Goal: Information Seeking & Learning: Learn about a topic

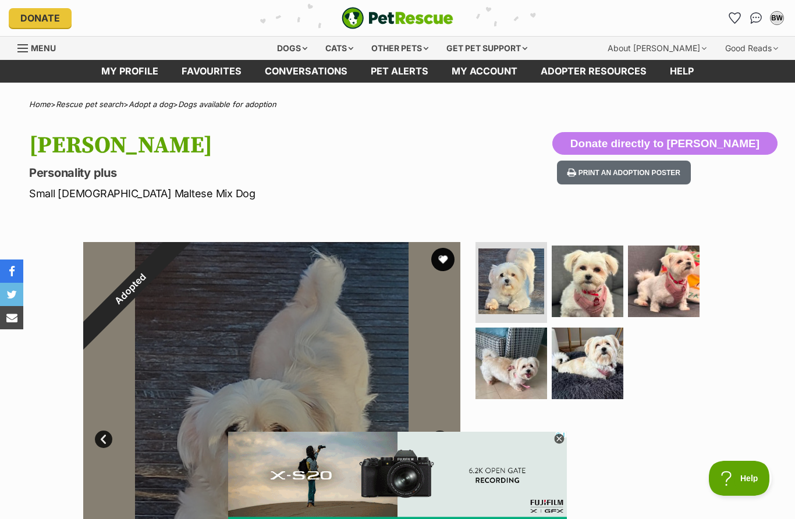
click at [284, 54] on div "Dogs" at bounding box center [292, 48] width 47 height 23
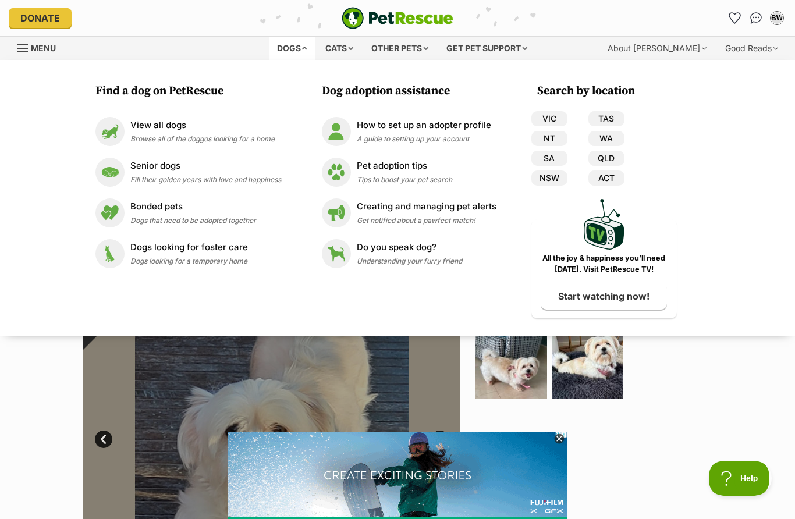
click at [550, 116] on link "VIC" at bounding box center [550, 118] width 36 height 15
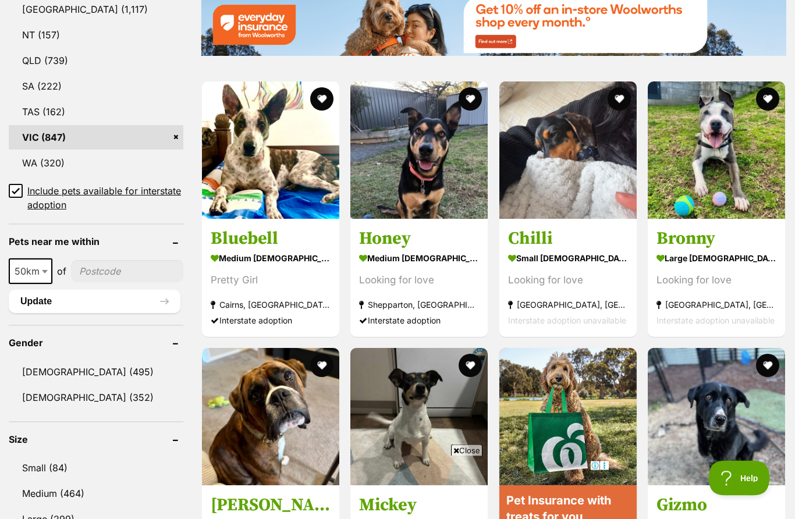
scroll to position [680, 0]
click at [38, 407] on link "Female (352)" at bounding box center [96, 397] width 175 height 24
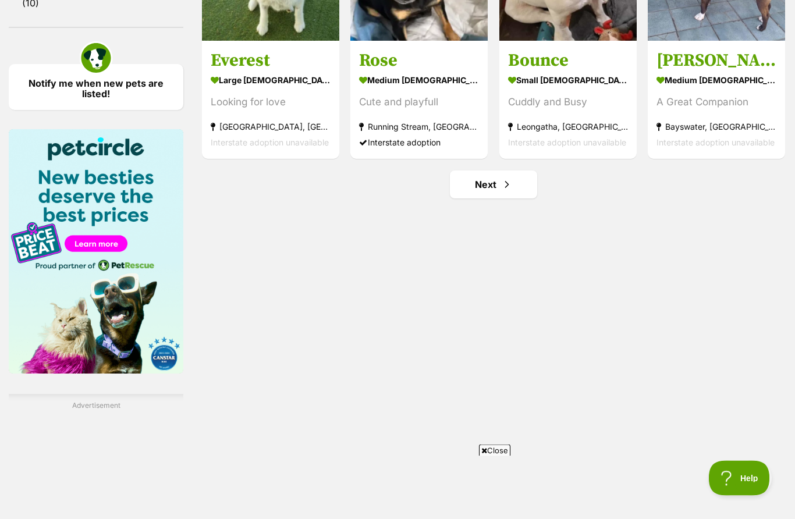
scroll to position [1658, 0]
click at [495, 196] on link "Next" at bounding box center [493, 185] width 87 height 28
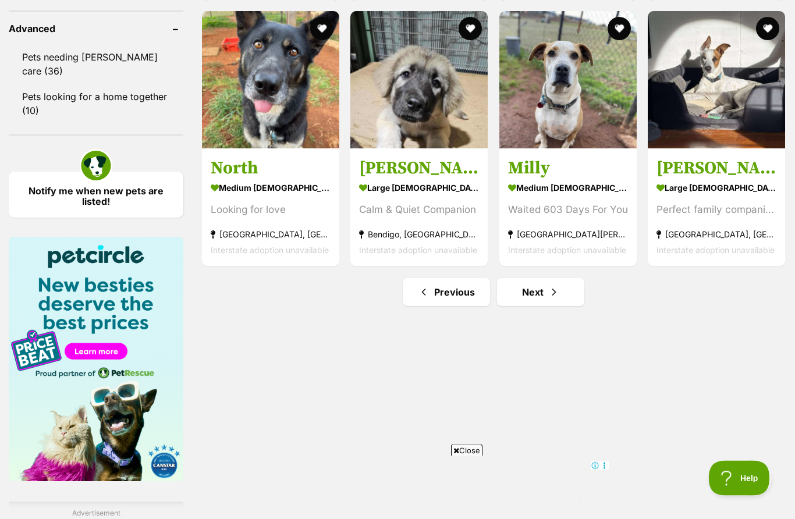
scroll to position [1550, 0]
click at [546, 298] on link "Next" at bounding box center [540, 292] width 87 height 28
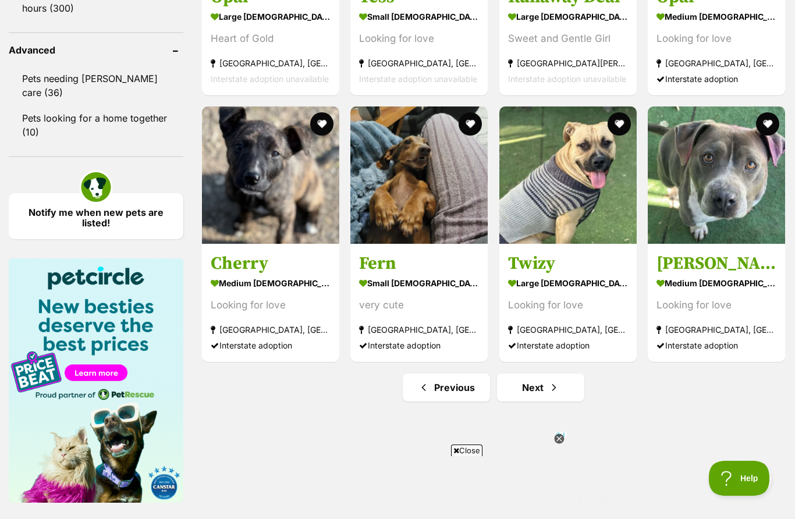
scroll to position [1530, 0]
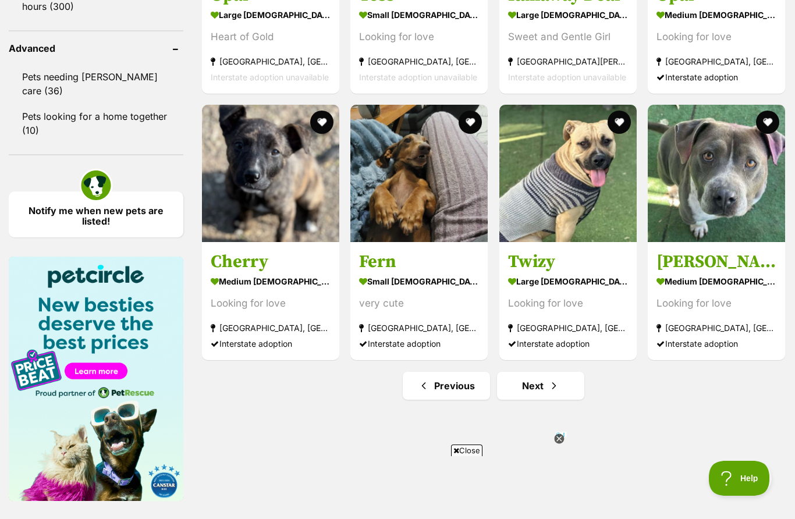
click at [546, 390] on link "Next" at bounding box center [540, 386] width 87 height 28
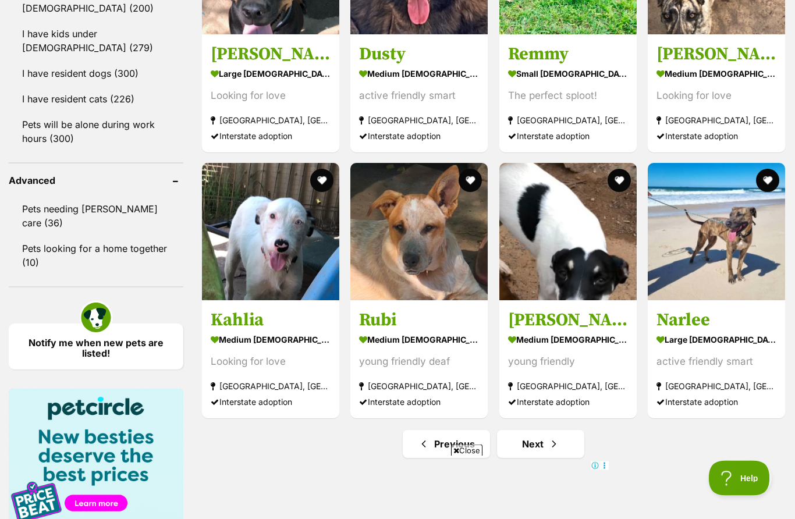
scroll to position [1398, 0]
click at [538, 452] on link "Next" at bounding box center [540, 444] width 87 height 28
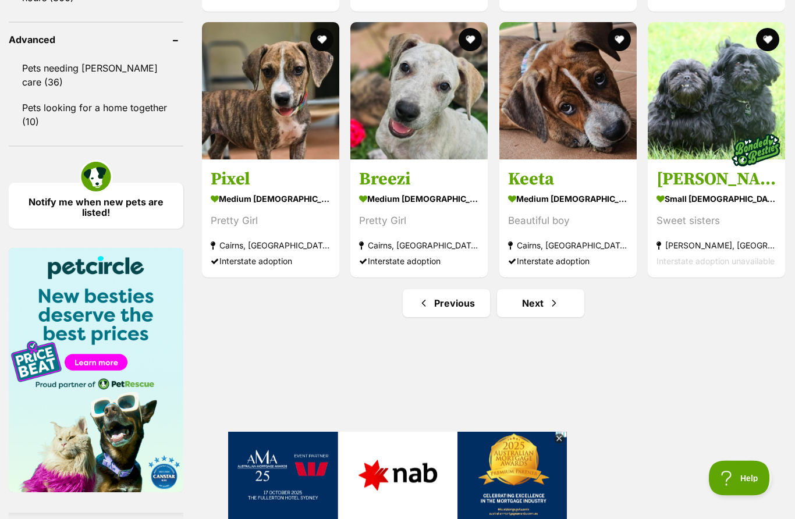
scroll to position [1539, 0]
click at [522, 310] on link "Next" at bounding box center [540, 303] width 87 height 28
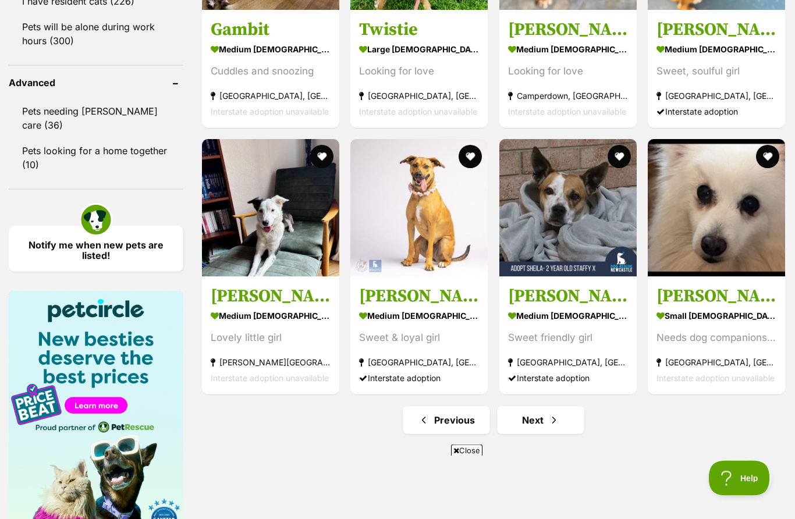
scroll to position [1496, 0]
click at [549, 429] on link "Next" at bounding box center [540, 420] width 87 height 28
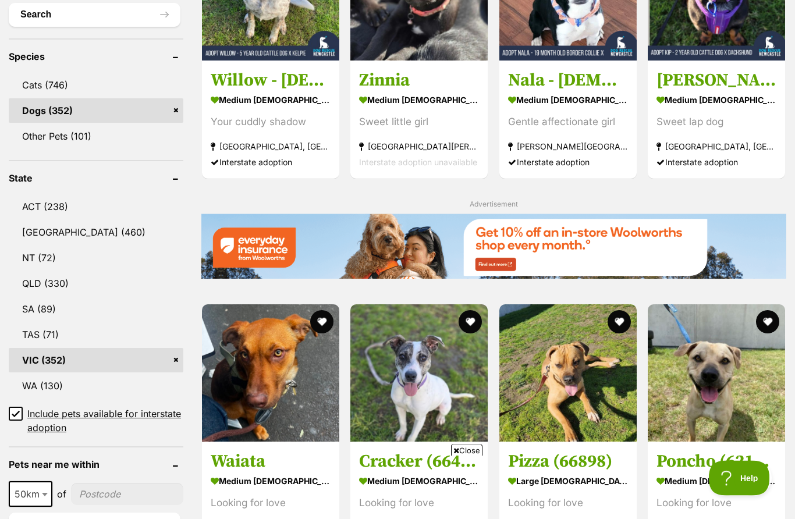
scroll to position [458, 0]
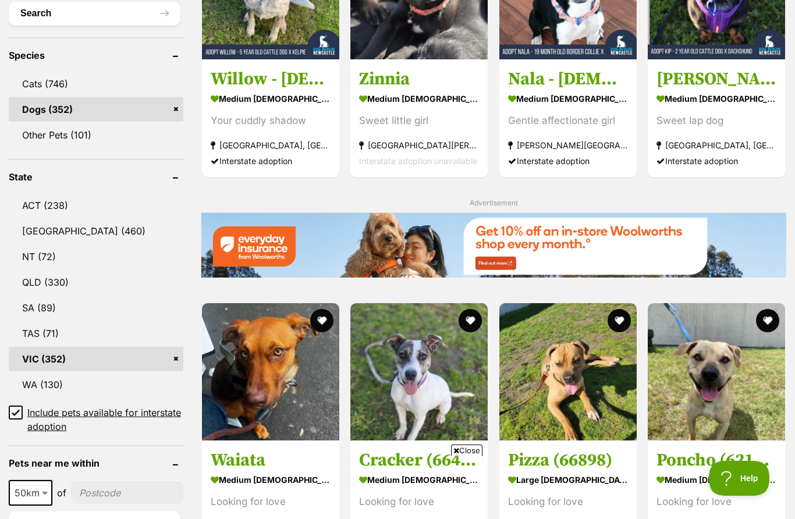
click at [49, 360] on link "VIC (352)" at bounding box center [96, 359] width 175 height 24
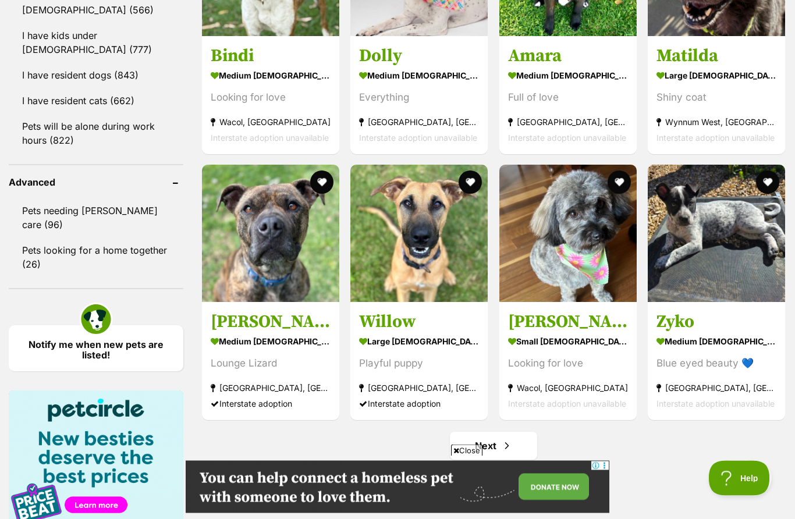
scroll to position [1396, 0]
click at [500, 448] on link "Next" at bounding box center [493, 446] width 87 height 28
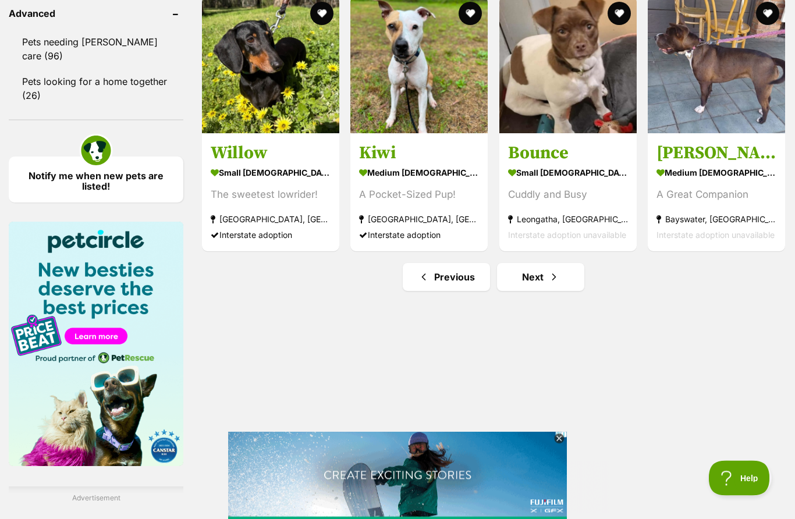
scroll to position [1566, 0]
click at [535, 283] on link "Next" at bounding box center [540, 277] width 87 height 28
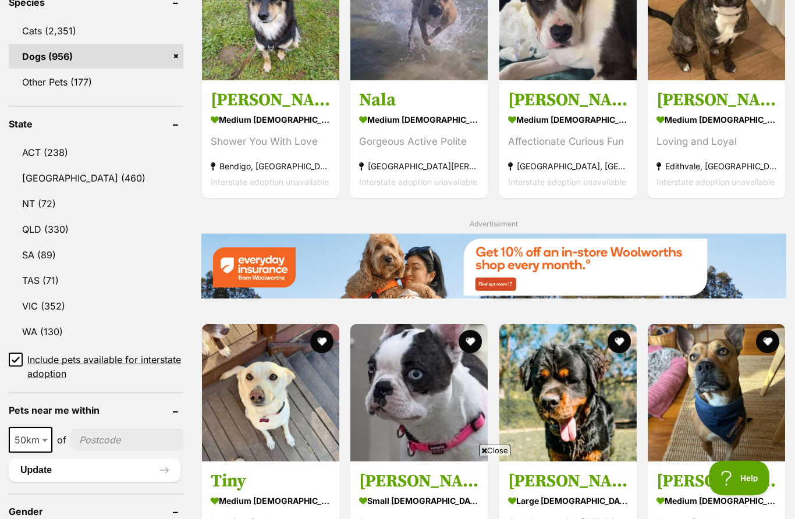
scroll to position [511, 0]
click at [20, 358] on input "Include pets available for interstate adoption" at bounding box center [16, 360] width 14 height 14
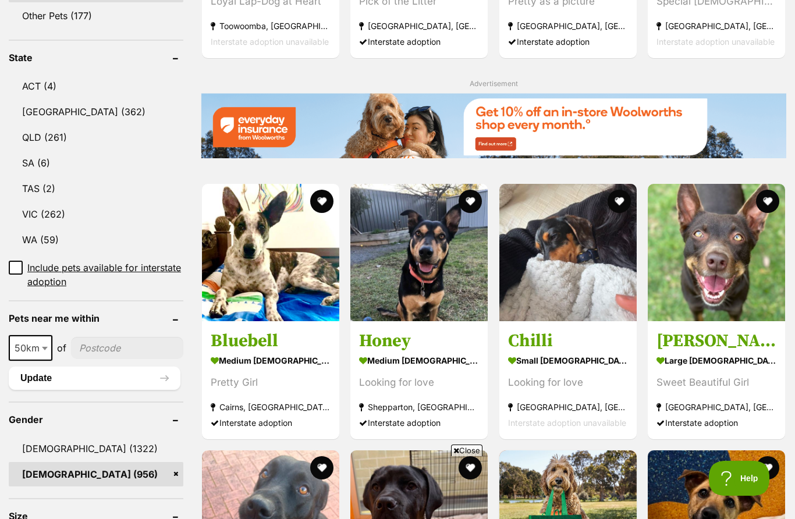
scroll to position [574, 0]
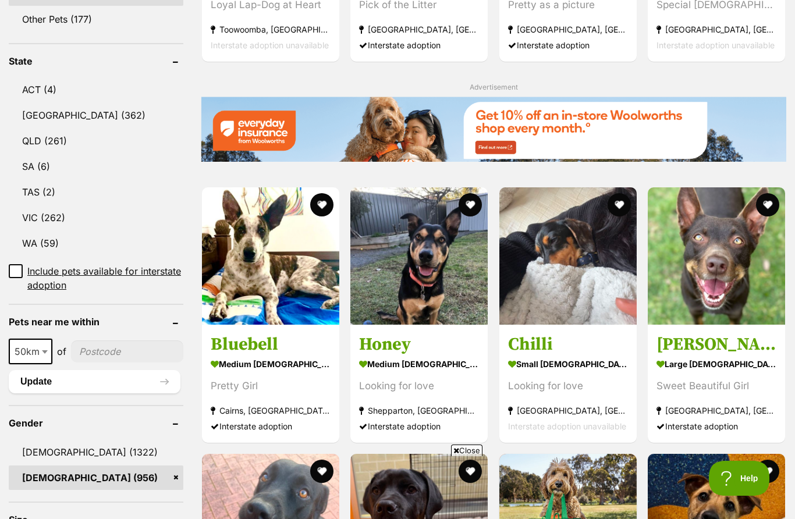
click at [54, 224] on link "VIC (262)" at bounding box center [96, 218] width 175 height 24
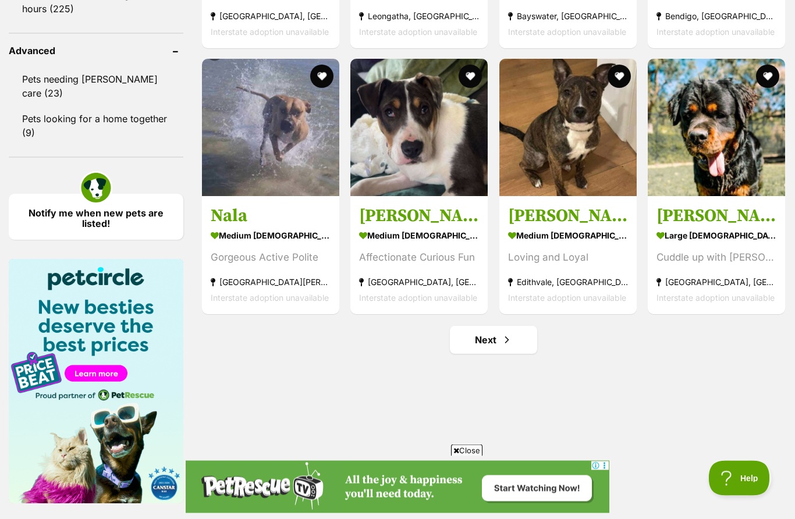
scroll to position [1502, 0]
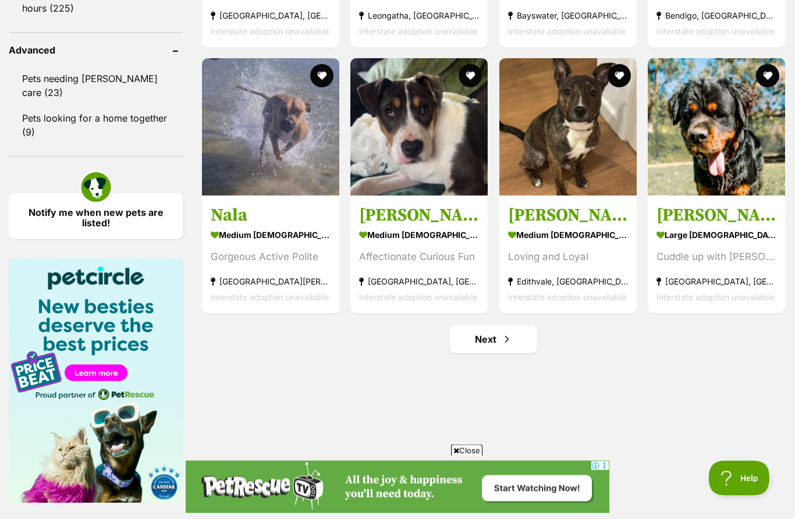
click at [507, 343] on span "Next page" at bounding box center [507, 340] width 12 height 14
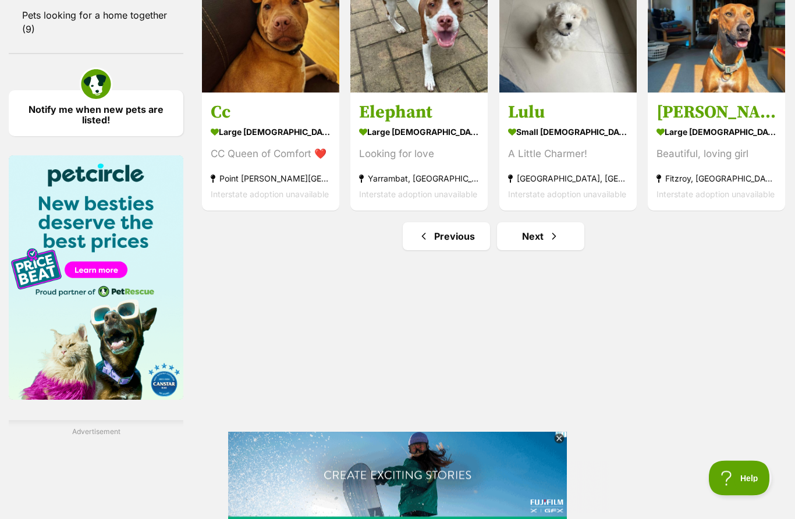
scroll to position [1606, 0]
click at [537, 244] on link "Next" at bounding box center [540, 236] width 87 height 28
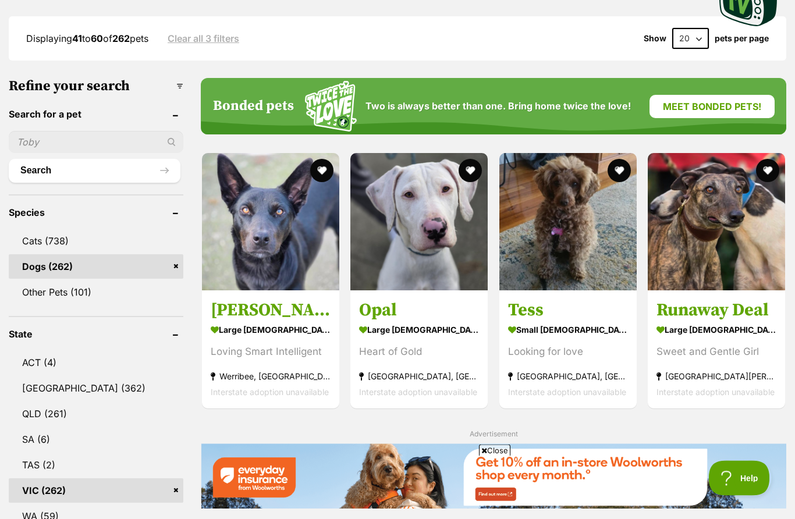
scroll to position [301, 0]
click at [561, 255] on img at bounding box center [568, 221] width 137 height 137
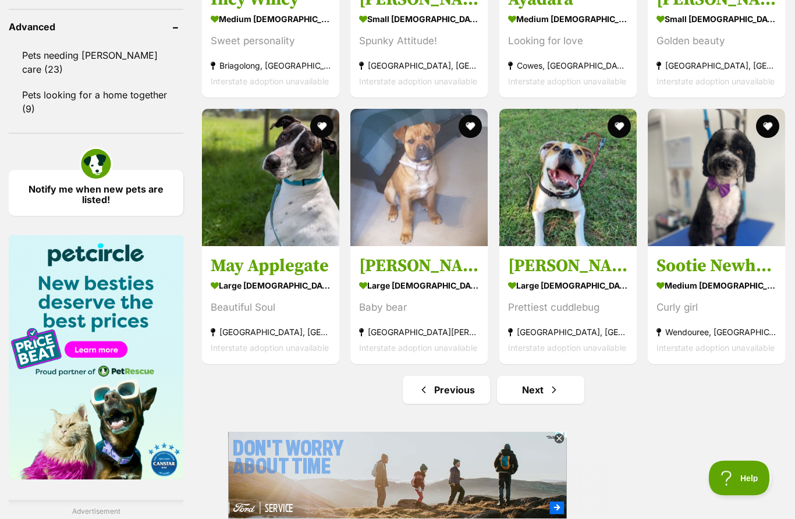
scroll to position [1526, 0]
click at [542, 394] on link "Next" at bounding box center [540, 390] width 87 height 28
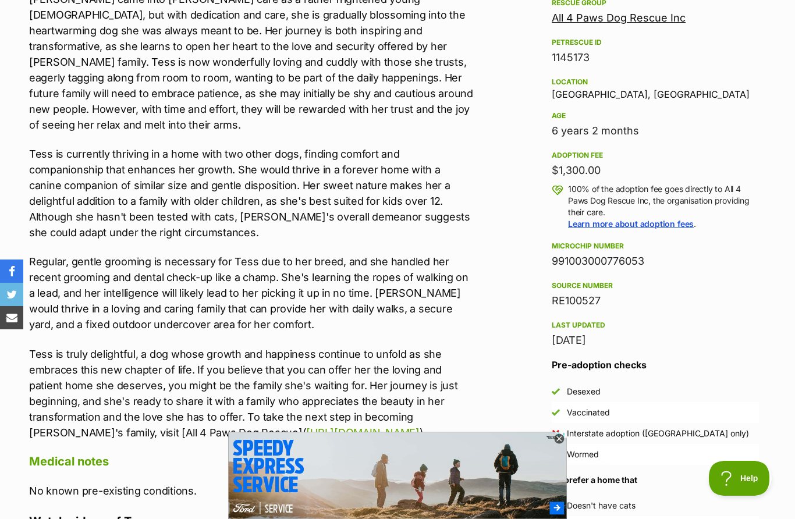
scroll to position [721, 0]
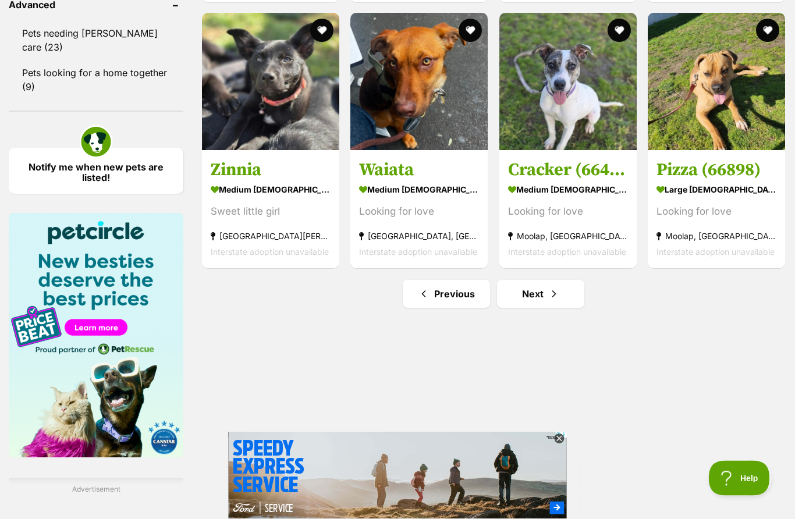
scroll to position [1554, 0]
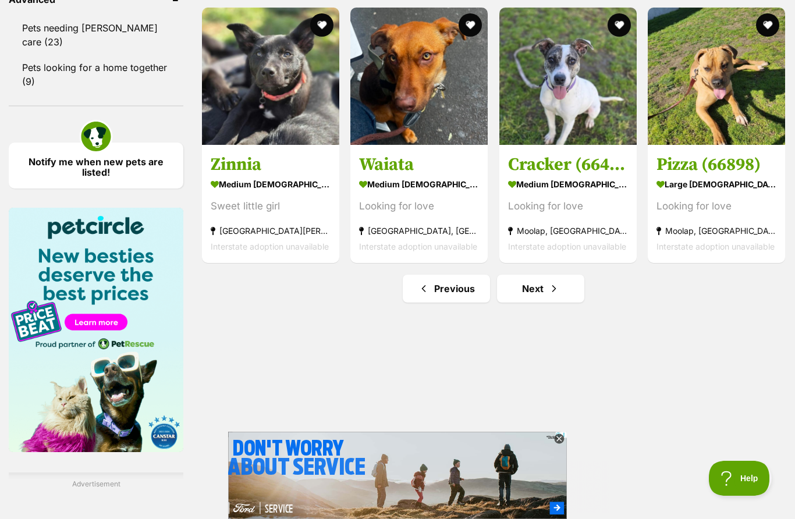
click at [528, 299] on link "Next" at bounding box center [540, 289] width 87 height 28
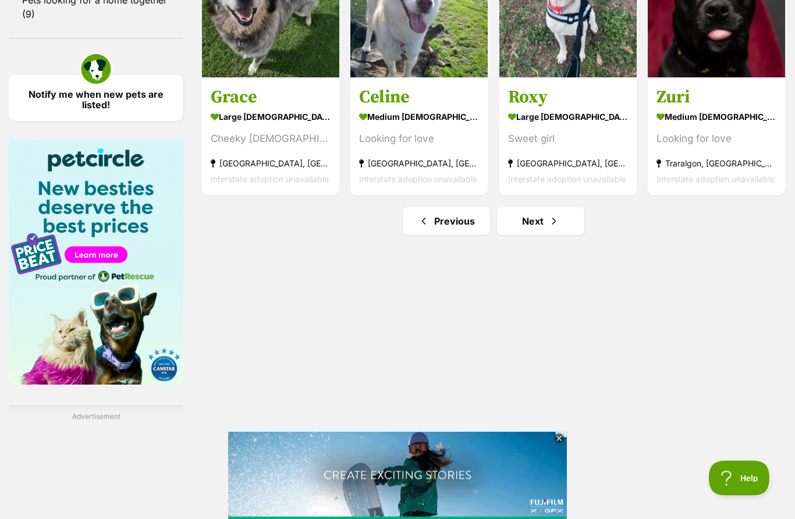
scroll to position [1623, 0]
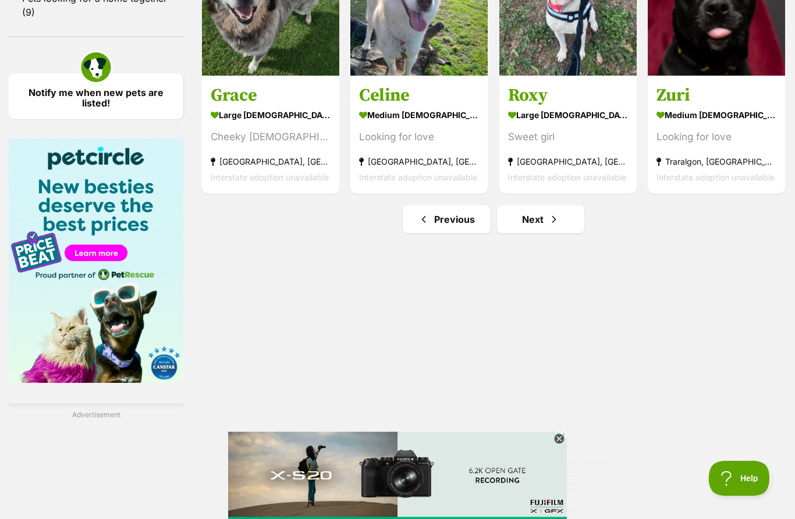
click at [538, 224] on link "Next" at bounding box center [540, 220] width 87 height 28
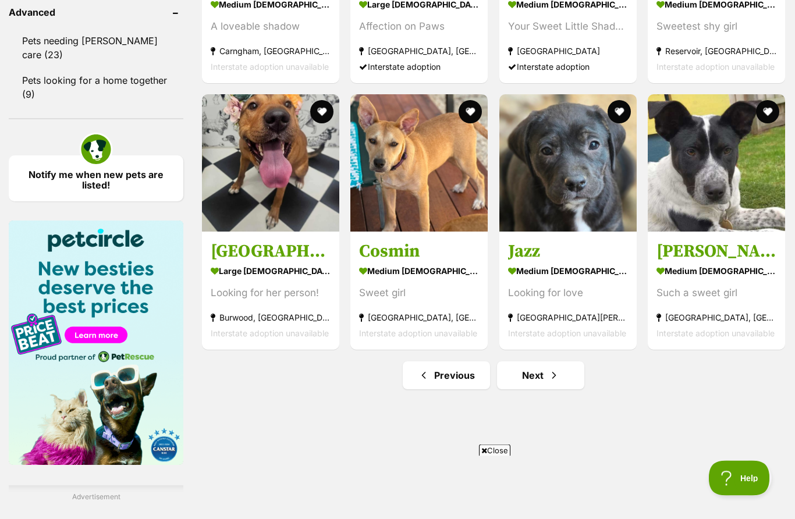
scroll to position [1541, 0]
click at [532, 388] on link "Next" at bounding box center [540, 376] width 87 height 28
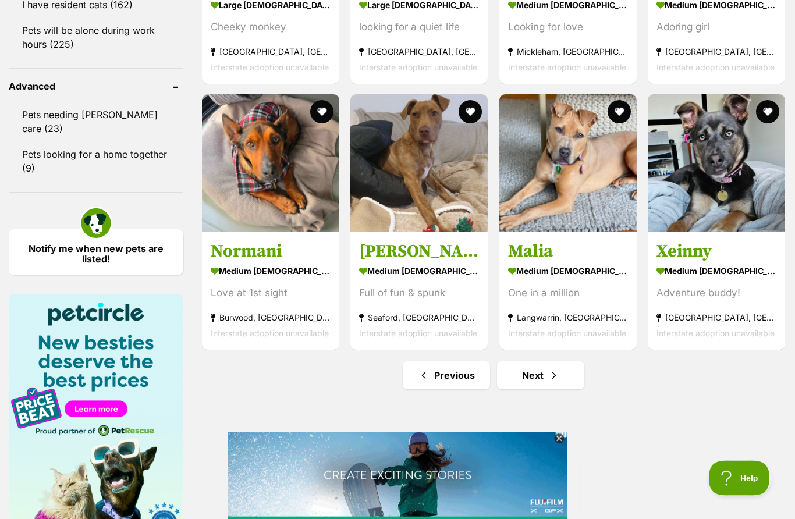
scroll to position [1467, 0]
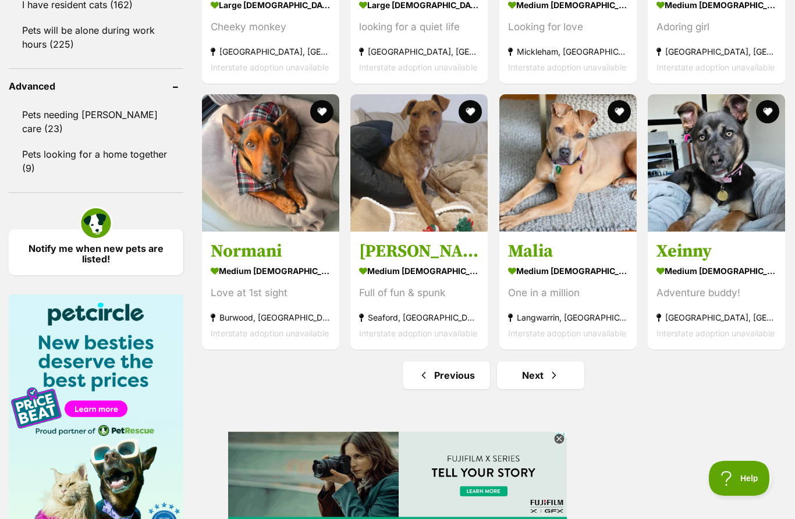
click at [532, 380] on link "Next" at bounding box center [540, 376] width 87 height 28
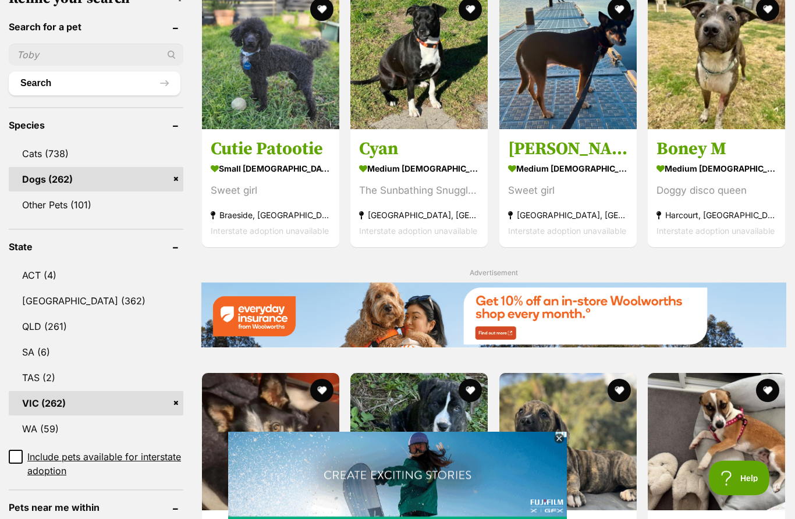
scroll to position [389, 0]
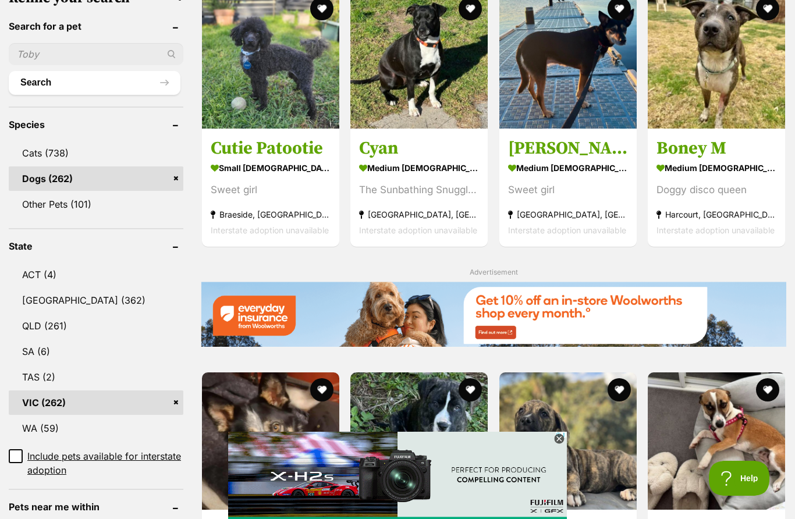
click at [266, 163] on strong "small [DEMOGRAPHIC_DATA] Dog" at bounding box center [271, 168] width 120 height 17
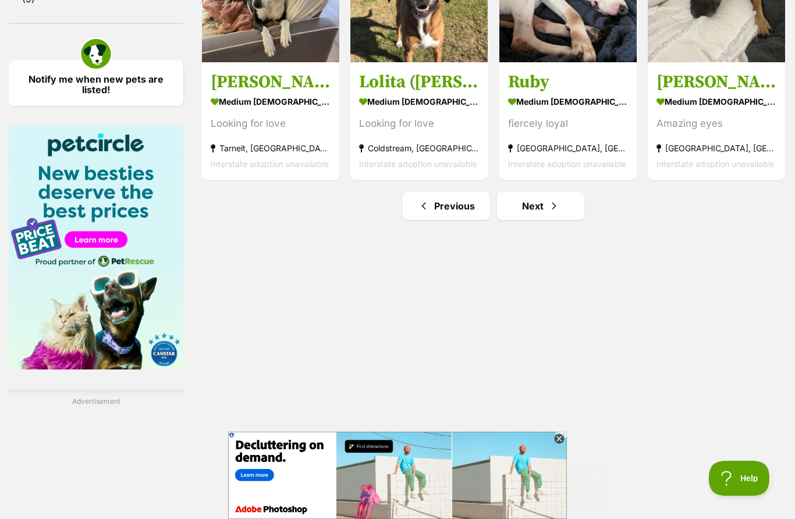
scroll to position [1630, 0]
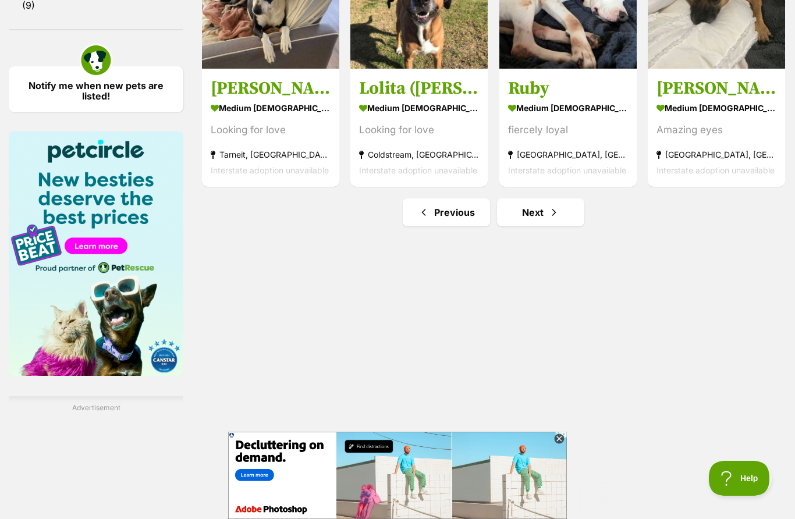
click at [531, 220] on link "Next" at bounding box center [540, 213] width 87 height 28
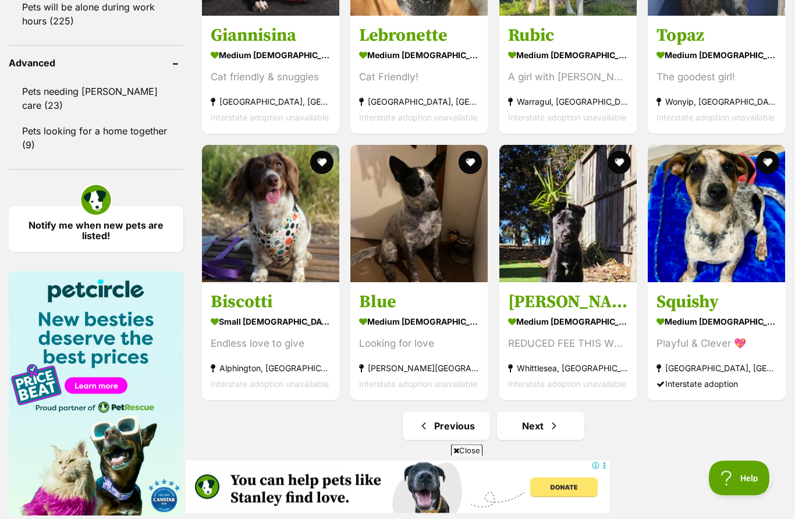
scroll to position [1491, 0]
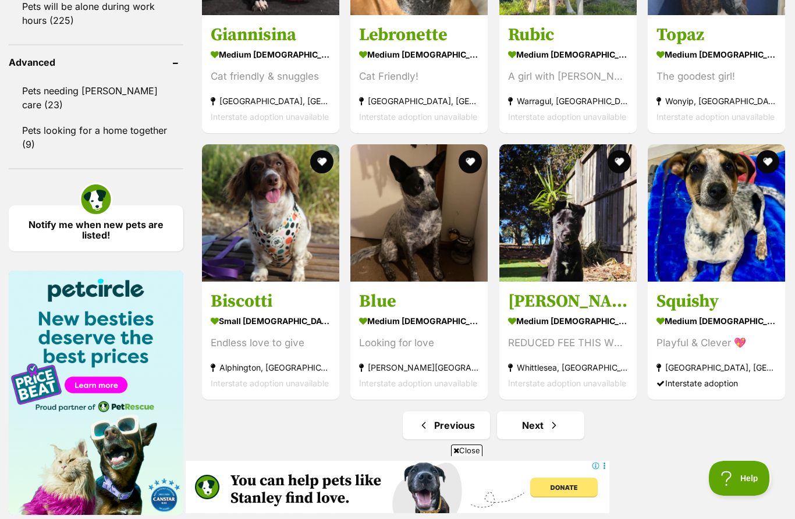
click at [522, 429] on link "Next" at bounding box center [540, 426] width 87 height 28
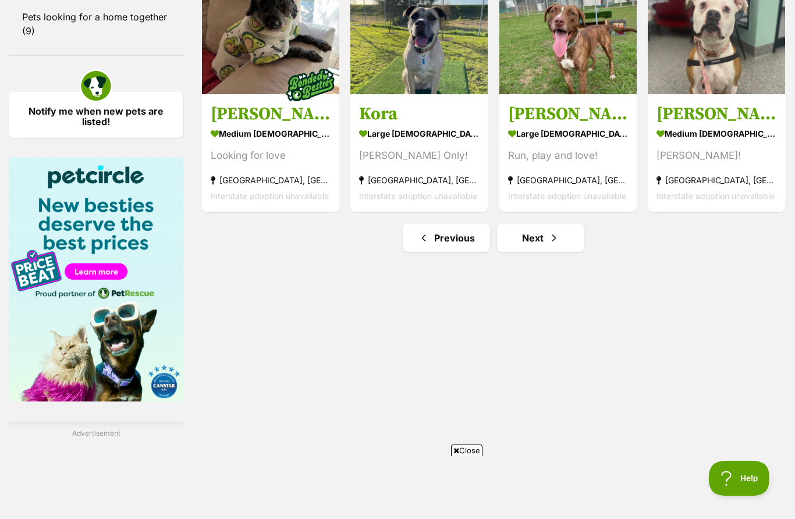
scroll to position [1622, 0]
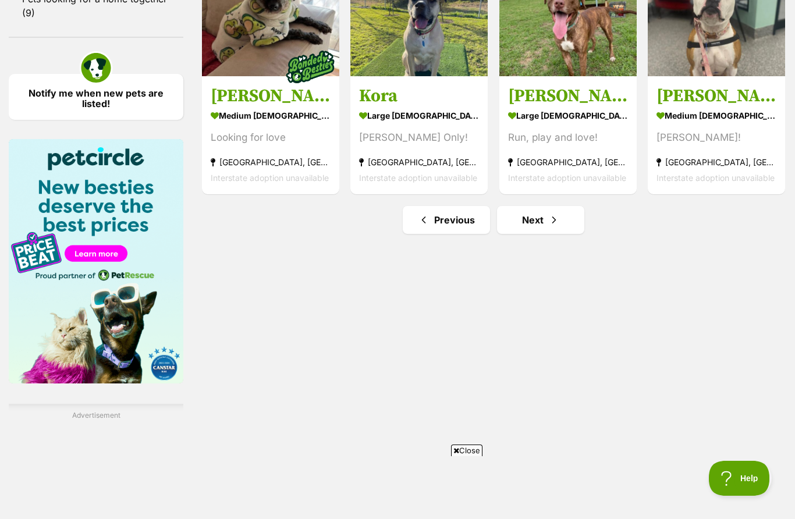
click at [533, 228] on link "Next" at bounding box center [540, 220] width 87 height 28
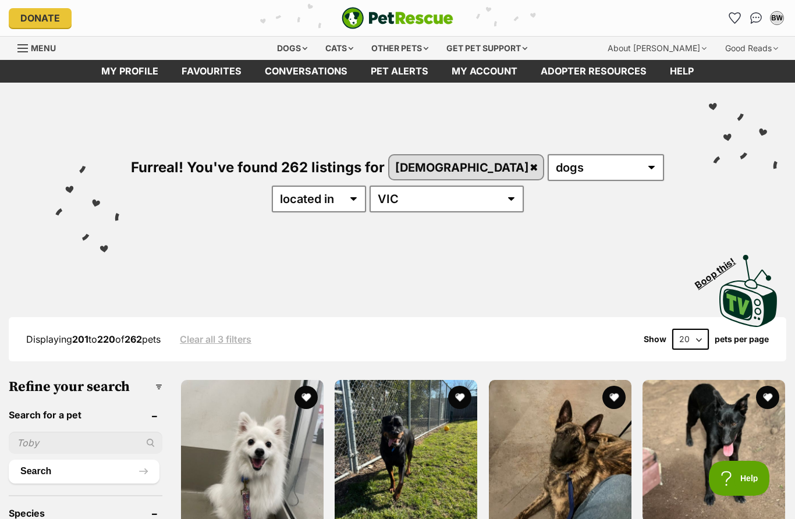
click at [384, 331] on div "Displaying 201 to 220 of 262 pets Clear all 3 filters Show 20 40 60 pets per pa…" at bounding box center [398, 339] width 778 height 21
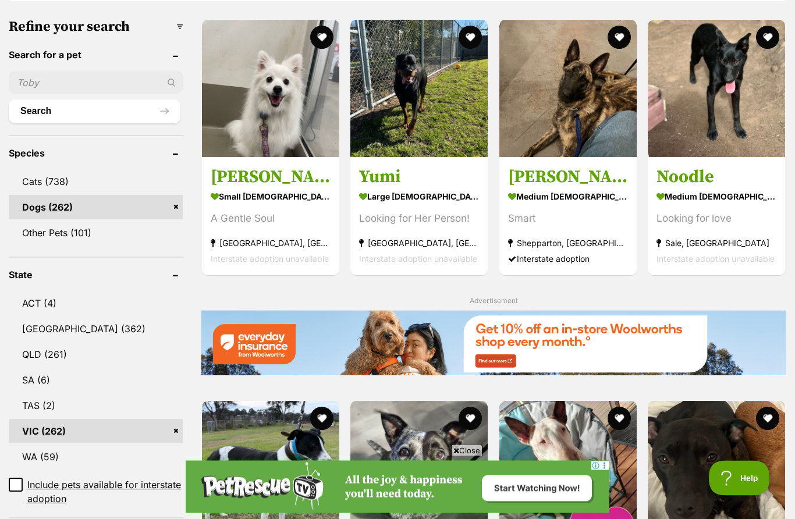
scroll to position [360, 0]
click at [253, 202] on strong "small female Dog" at bounding box center [271, 196] width 120 height 17
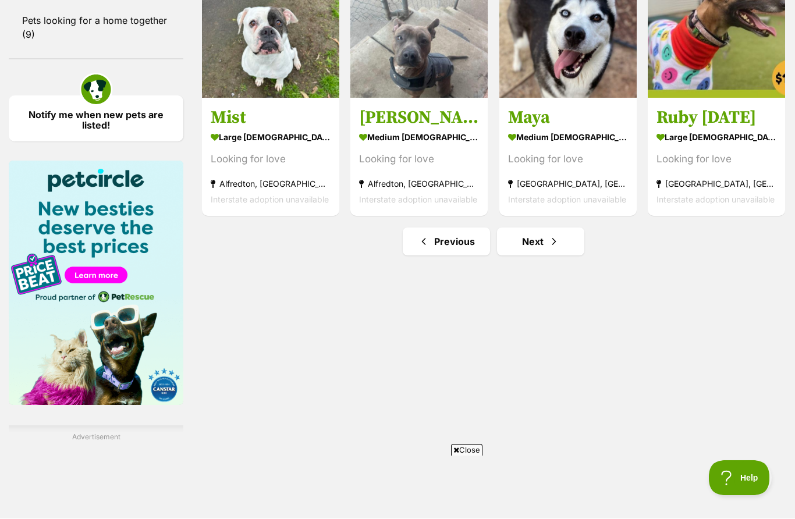
scroll to position [1601, 0]
click at [535, 247] on link "Next" at bounding box center [540, 242] width 87 height 28
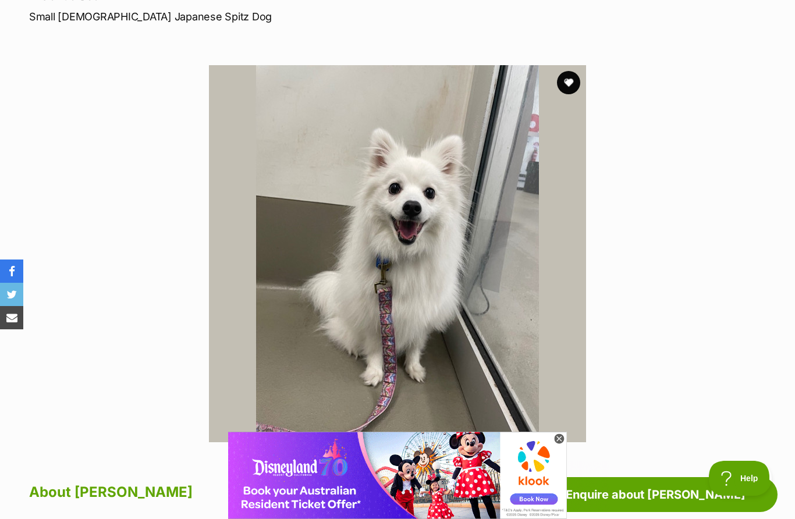
scroll to position [158, 0]
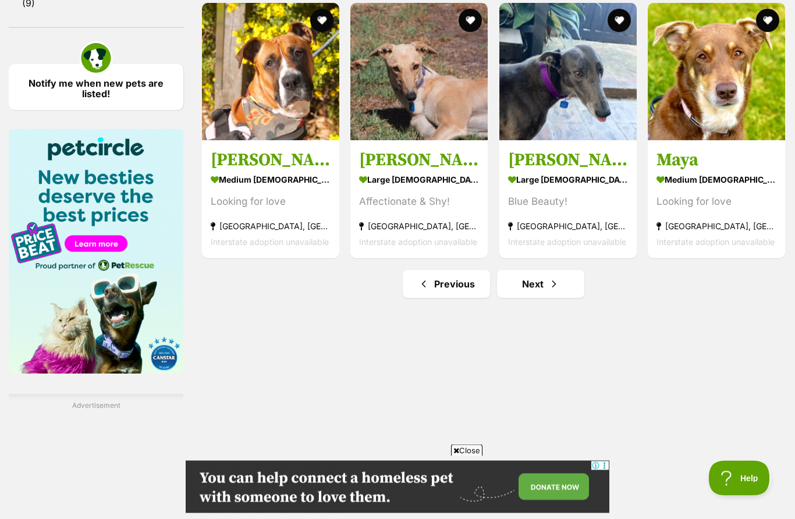
scroll to position [1634, 0]
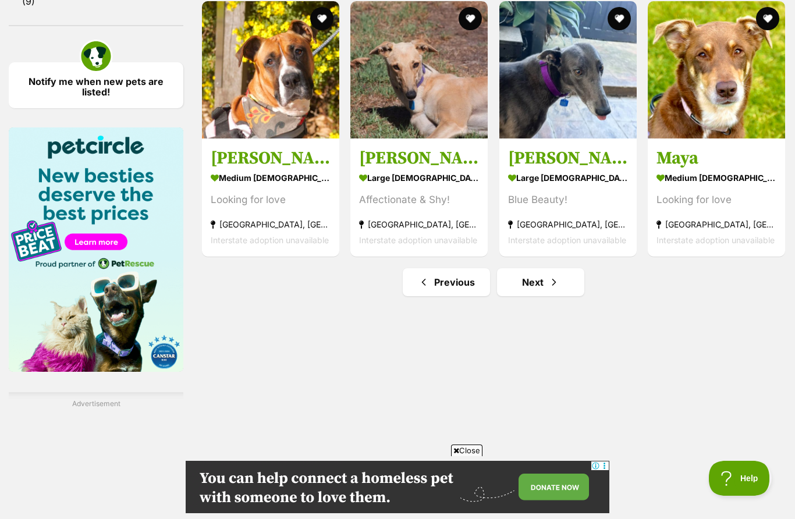
click at [524, 288] on link "Next" at bounding box center [540, 282] width 87 height 28
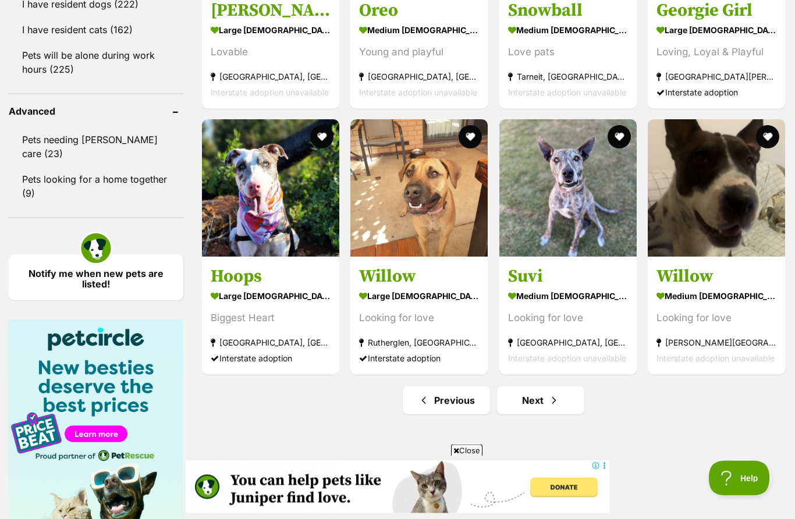
scroll to position [1442, 0]
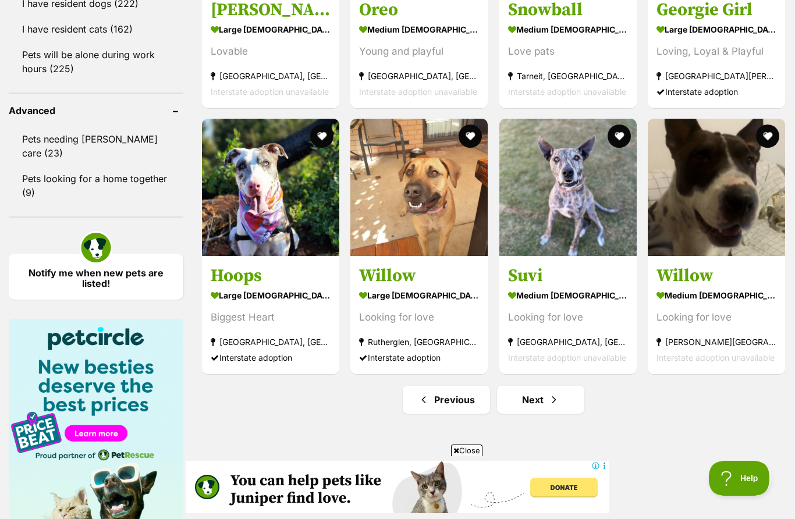
click at [530, 406] on link "Next" at bounding box center [540, 400] width 87 height 28
